Goal: Find specific page/section: Find specific page/section

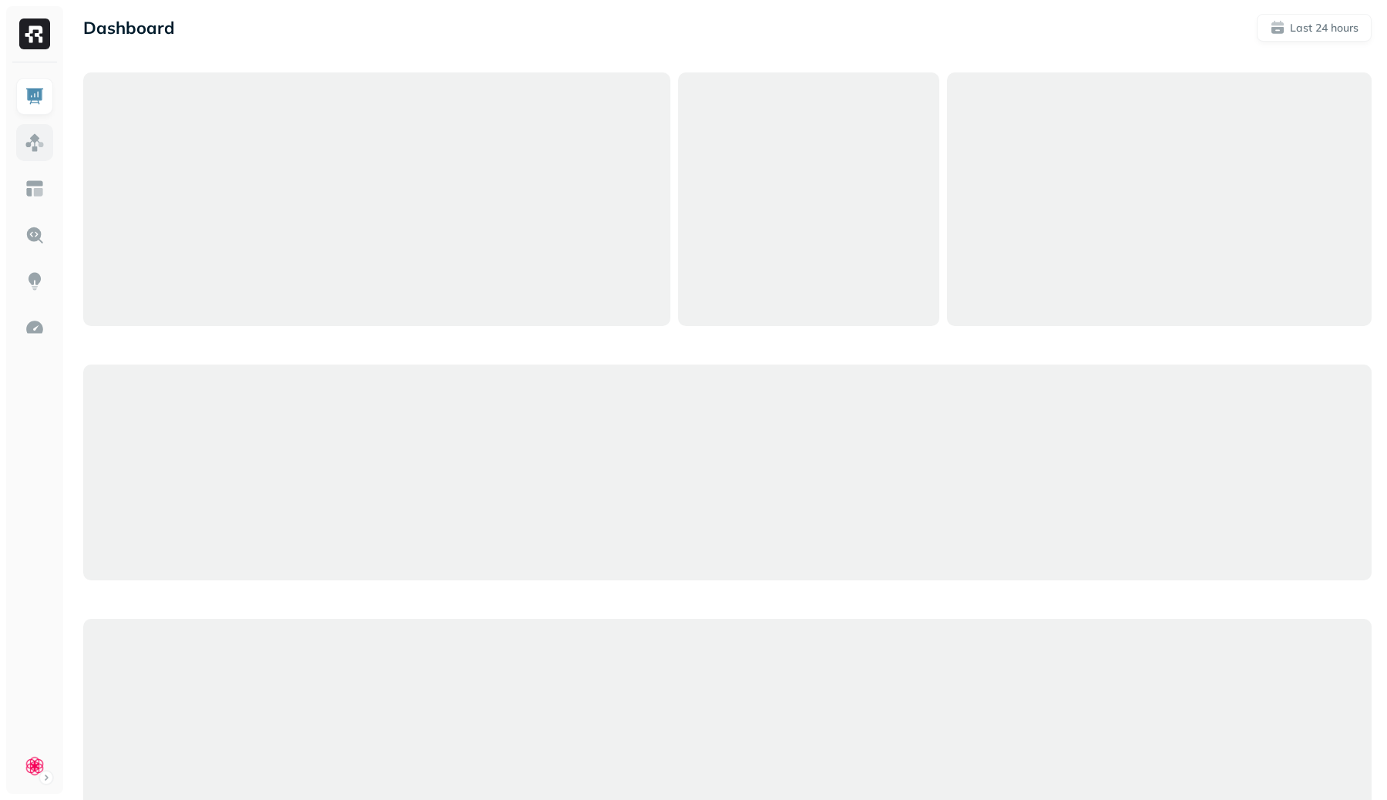
click at [45, 130] on link at bounding box center [34, 142] width 37 height 37
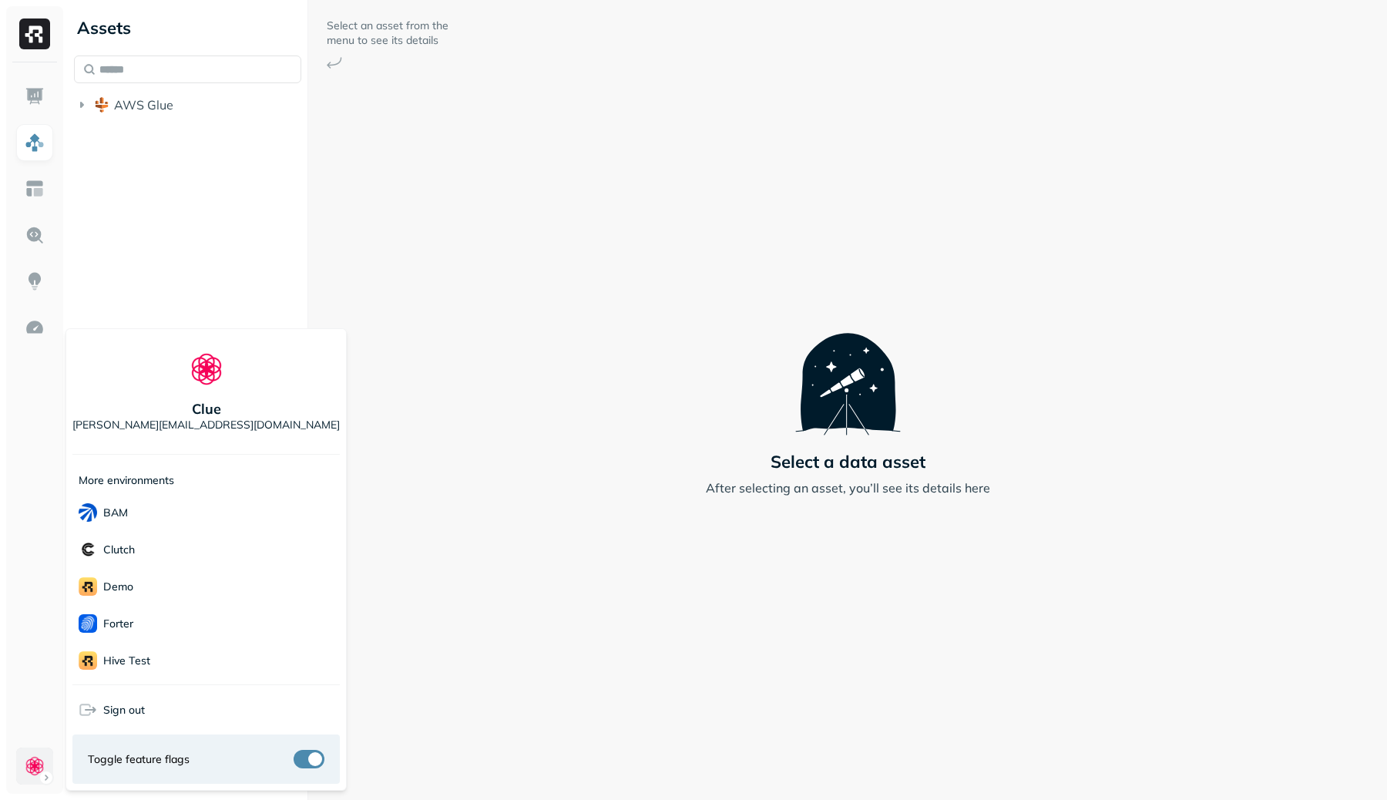
click at [41, 758] on html "Assets AWS Glue Select an asset from the menu to see its details Select a data …" at bounding box center [693, 400] width 1387 height 800
click at [150, 530] on div "Ludeo" at bounding box center [205, 521] width 267 height 37
